Goal: Navigation & Orientation: Find specific page/section

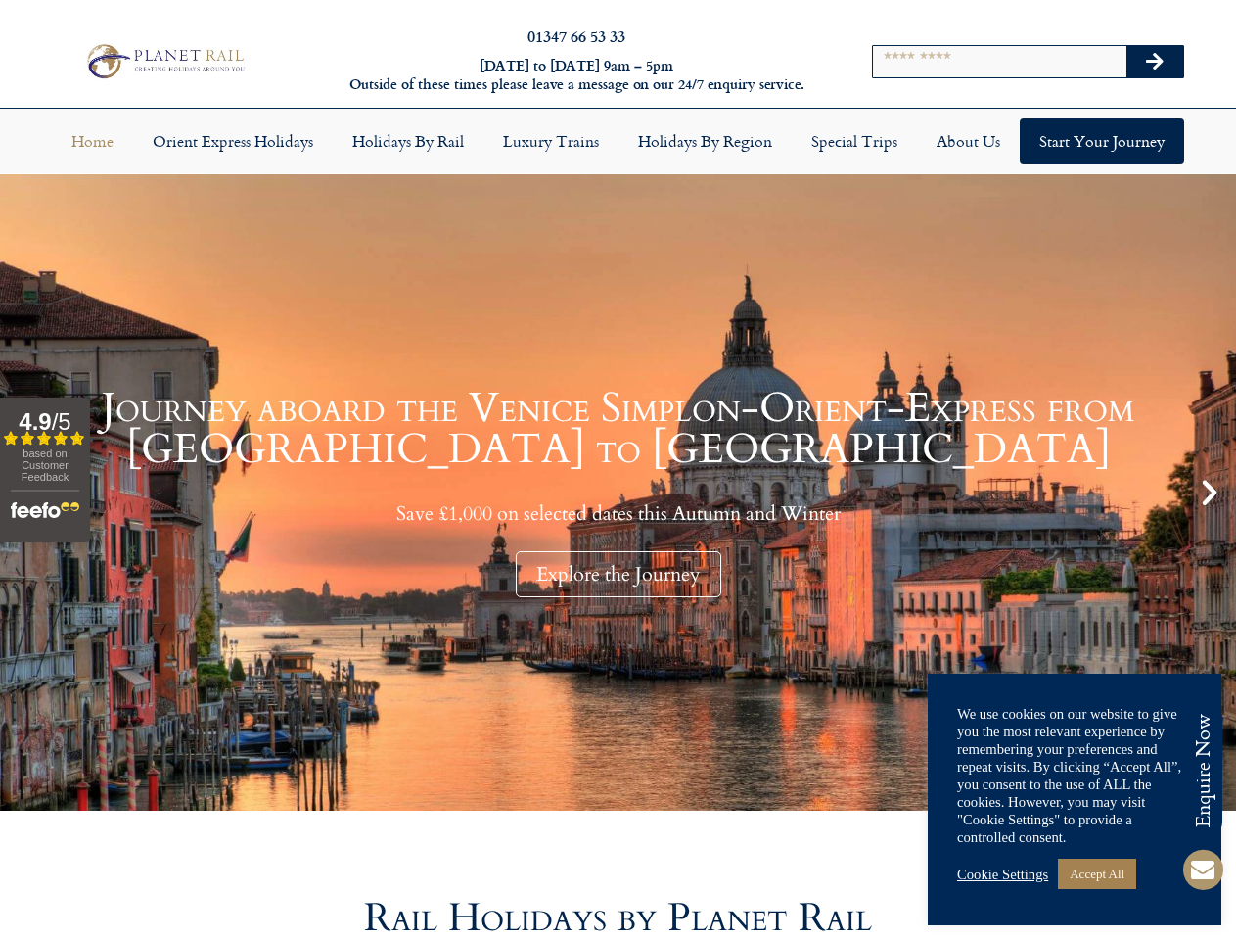
click at [1028, 69] on input "Search" at bounding box center [999, 61] width 253 height 31
click at [1155, 69] on icon "Search" at bounding box center [1155, 62] width 18 height 20
click at [618, 155] on link "Luxury Trains" at bounding box center [551, 140] width 135 height 45
click at [705, 155] on link "Holidays by Region" at bounding box center [705, 140] width 173 height 45
click at [618, 587] on div "Explore the Journey" at bounding box center [619, 574] width 206 height 46
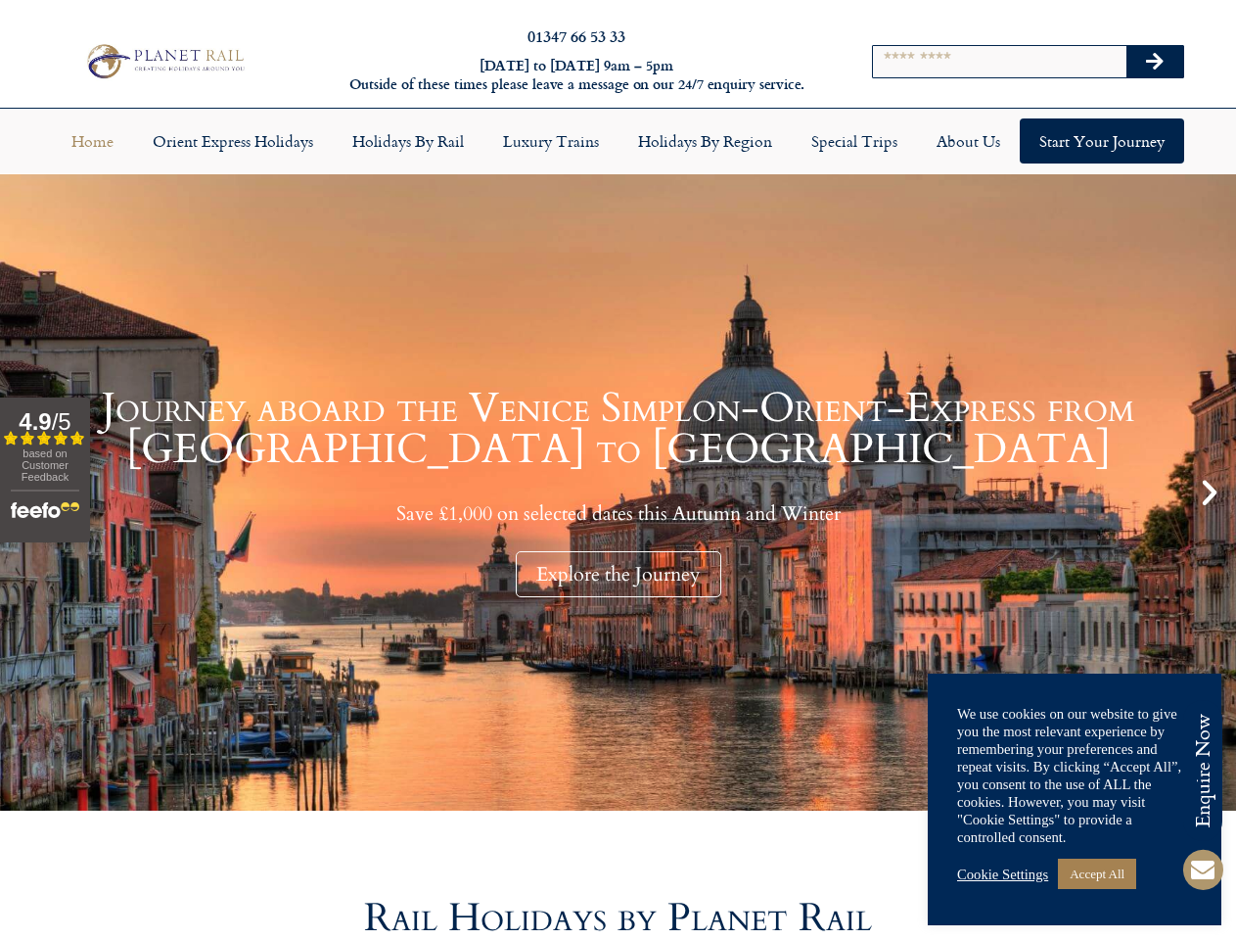
click at [1210, 506] on icon "Next slide" at bounding box center [1209, 492] width 33 height 33
click at [1075, 873] on link "Accept All" at bounding box center [1097, 873] width 78 height 30
click at [1006, 874] on link "Cookie Settings" at bounding box center [1002, 874] width 91 height 18
click at [1105, 873] on link "Accept All" at bounding box center [1097, 873] width 78 height 30
click at [1208, 871] on icon at bounding box center [1202, 869] width 47 height 47
